Goal: Navigation & Orientation: Find specific page/section

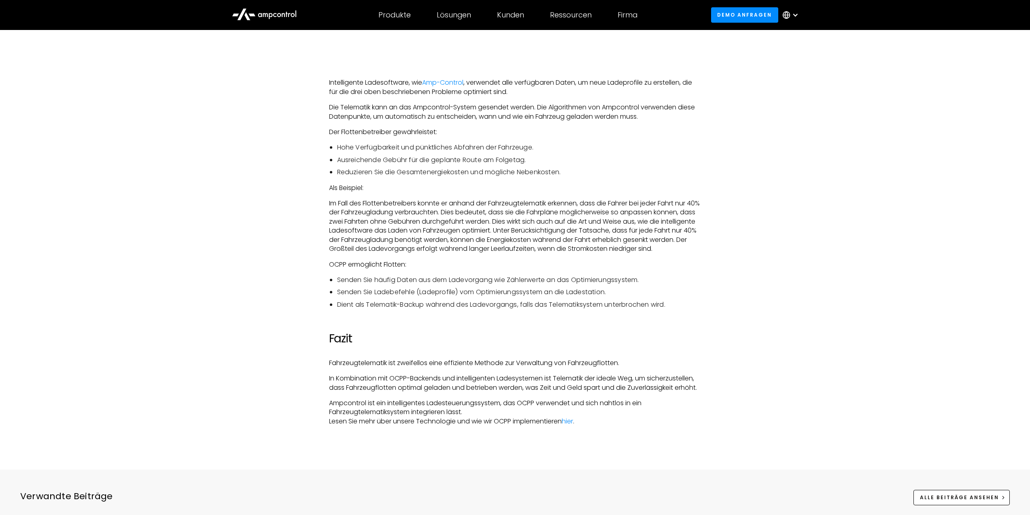
scroll to position [2267, 0]
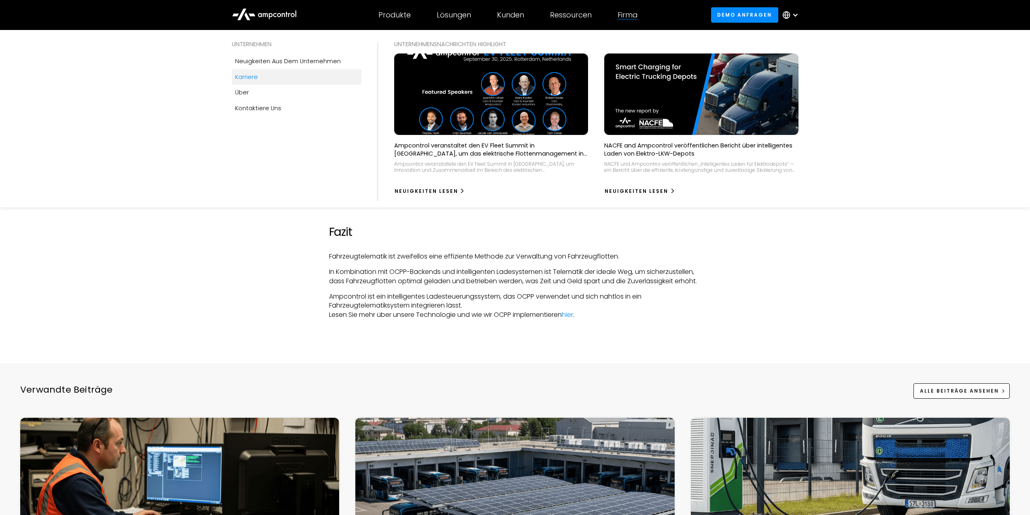
click at [249, 77] on div "Karriere" at bounding box center [246, 76] width 23 height 9
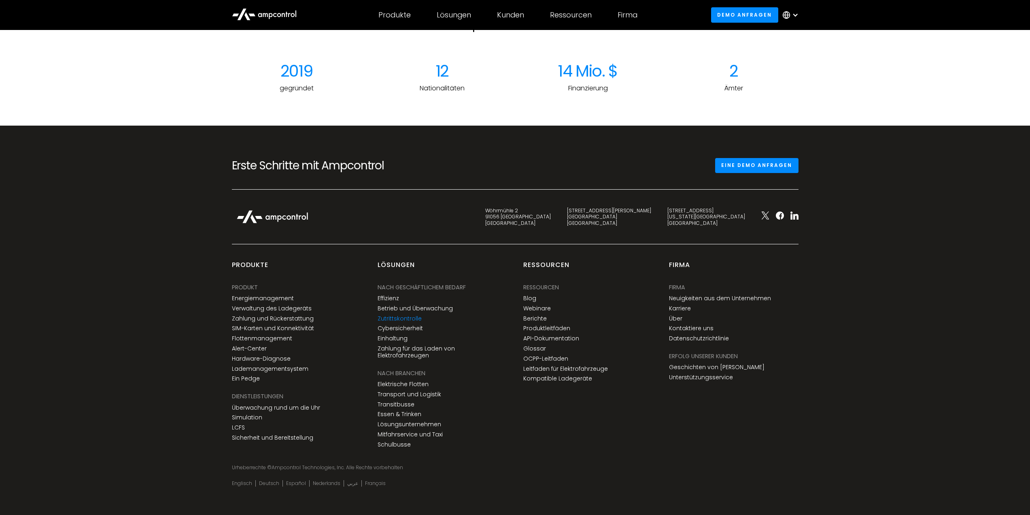
scroll to position [1244, 0]
click at [684, 311] on link "Karriere" at bounding box center [680, 307] width 22 height 7
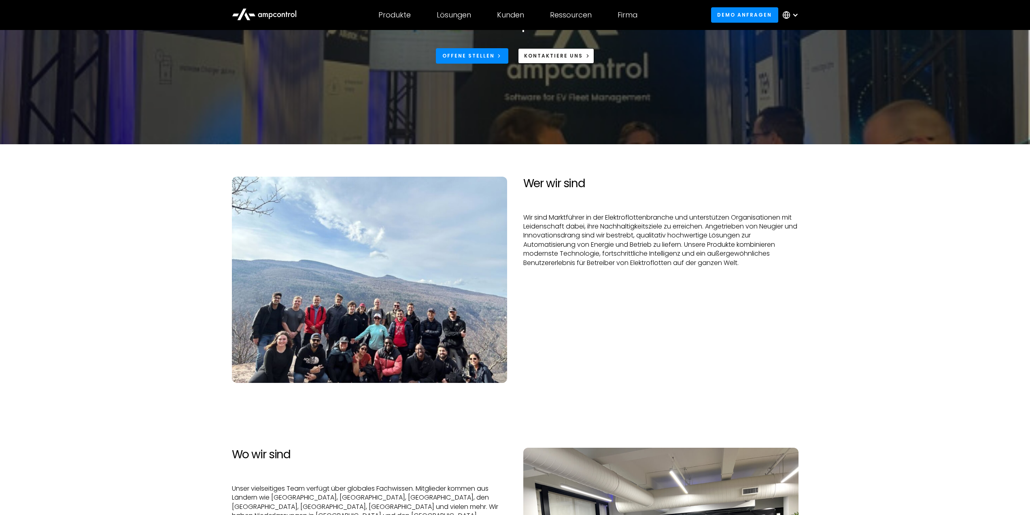
scroll to position [81, 0]
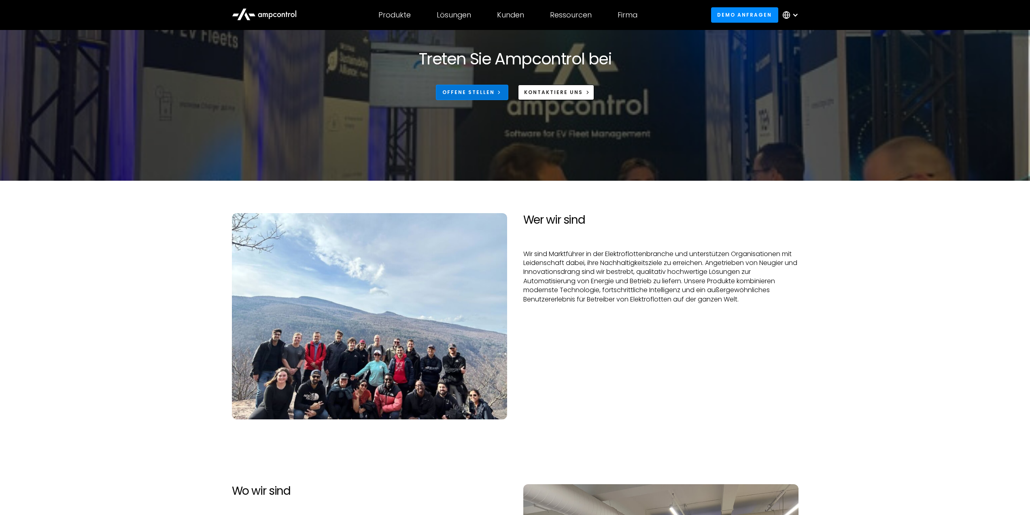
click at [484, 87] on link "Offene Stellen" at bounding box center [472, 92] width 72 height 15
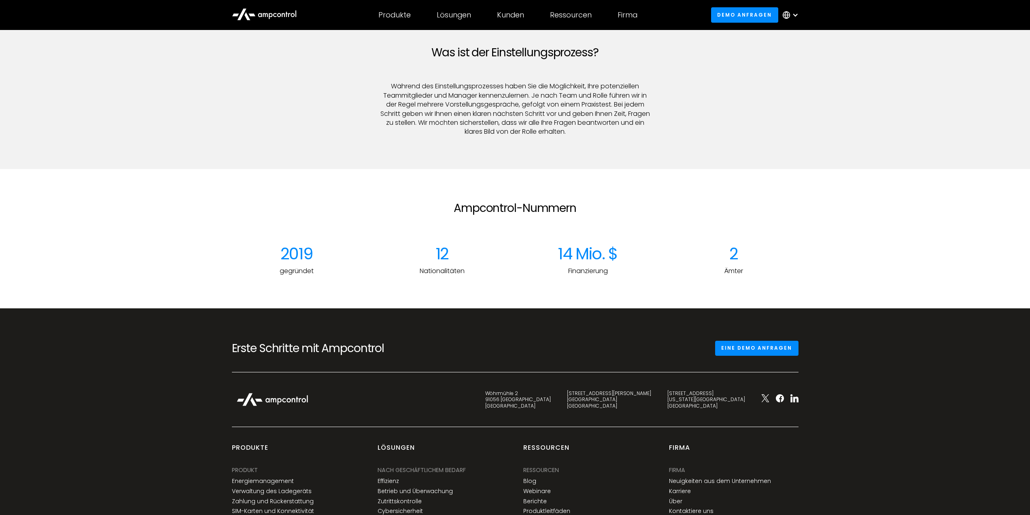
scroll to position [1244, 0]
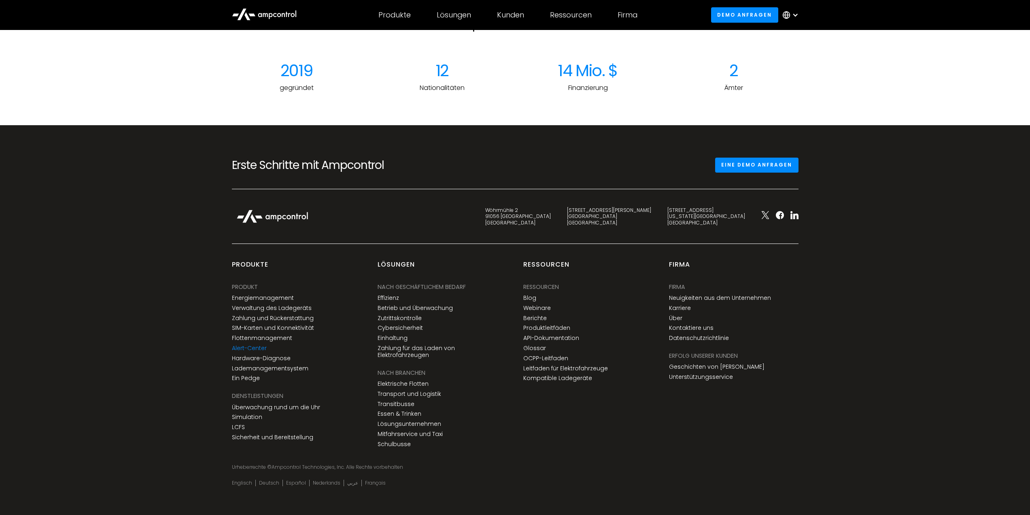
click at [256, 349] on link "Alert-Center" at bounding box center [249, 348] width 35 height 7
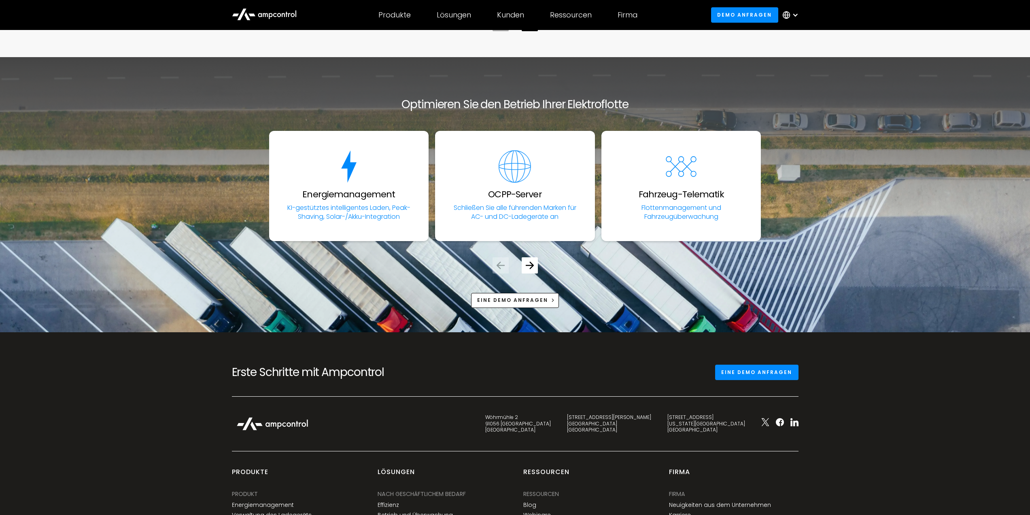
scroll to position [2996, 0]
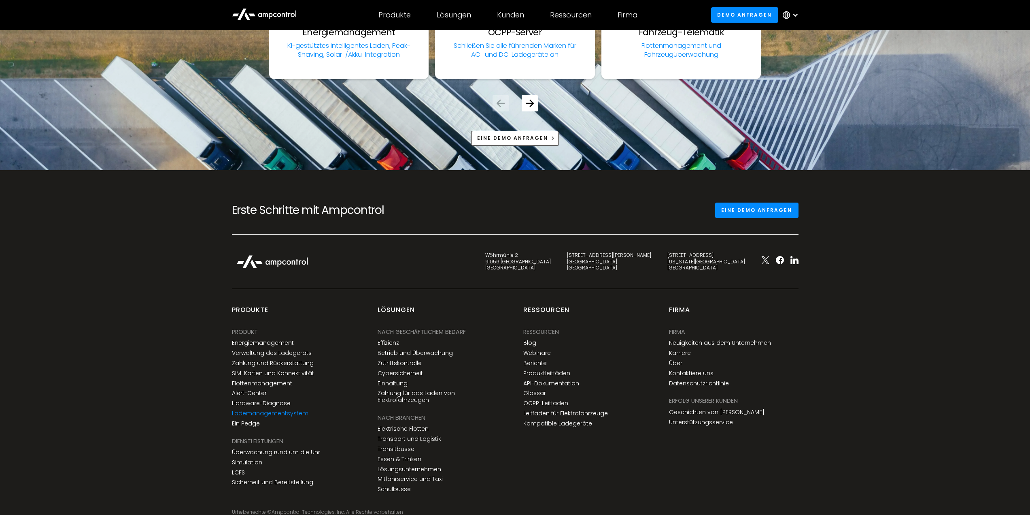
click at [269, 415] on link "Lademanagementsystem" at bounding box center [270, 413] width 77 height 7
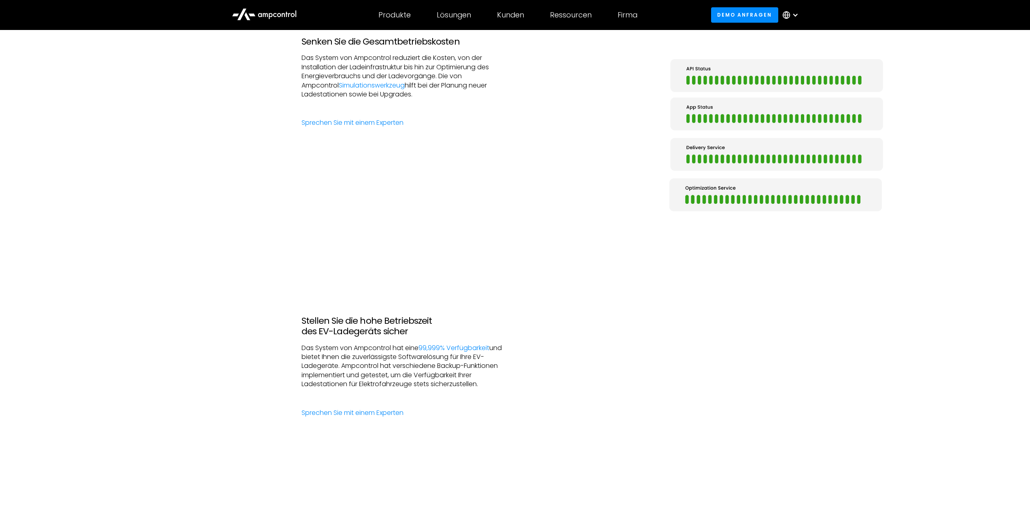
scroll to position [1417, 0]
